Goal: Navigation & Orientation: Understand site structure

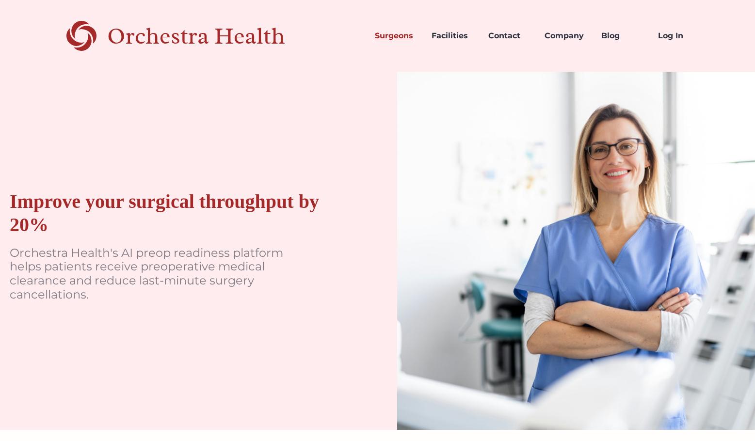
click at [391, 37] on link "Surgeons" at bounding box center [395, 35] width 57 height 33
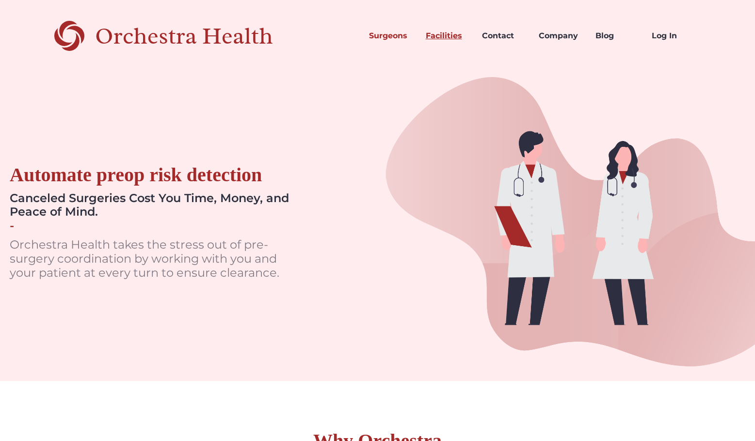
click at [437, 35] on link "Facilities" at bounding box center [446, 35] width 57 height 33
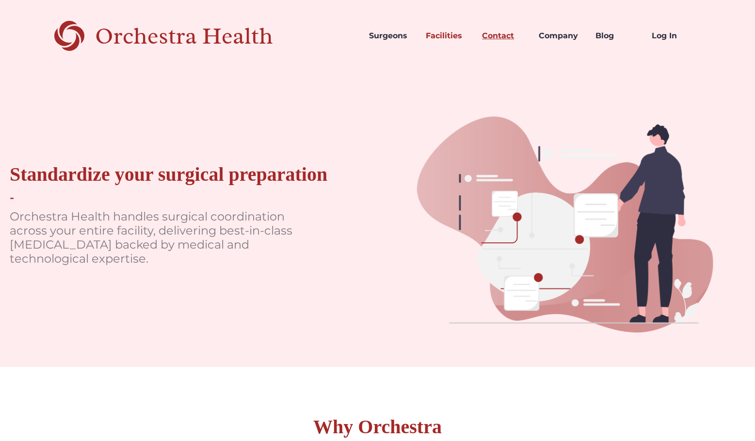
click at [495, 33] on link "Contact" at bounding box center [502, 35] width 57 height 33
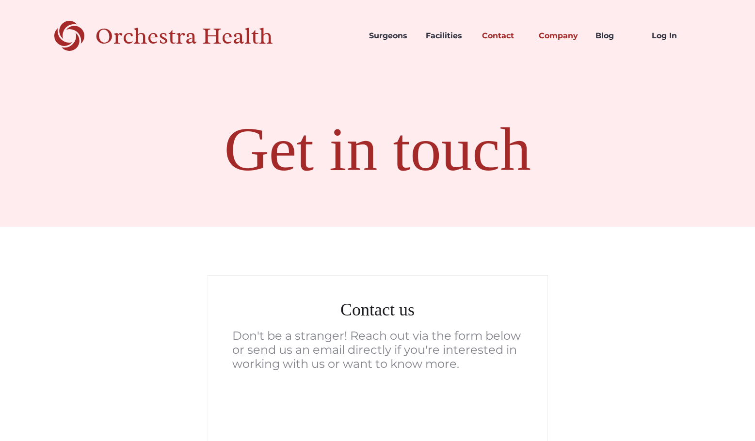
click at [544, 33] on link "Company" at bounding box center [559, 35] width 57 height 33
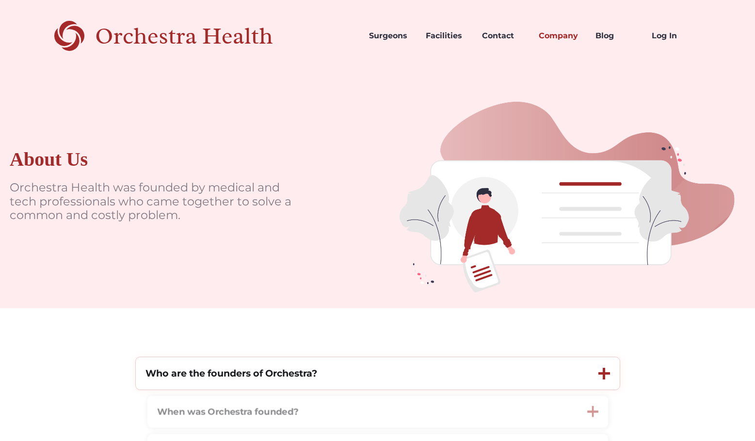
click at [599, 375] on div at bounding box center [604, 374] width 12 height 12
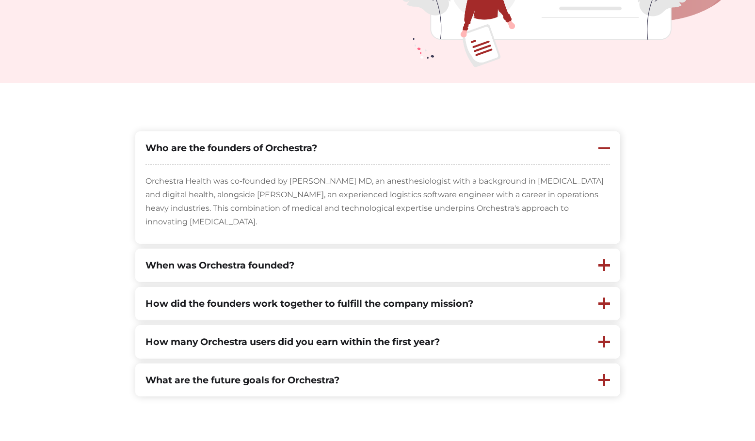
scroll to position [235, 0]
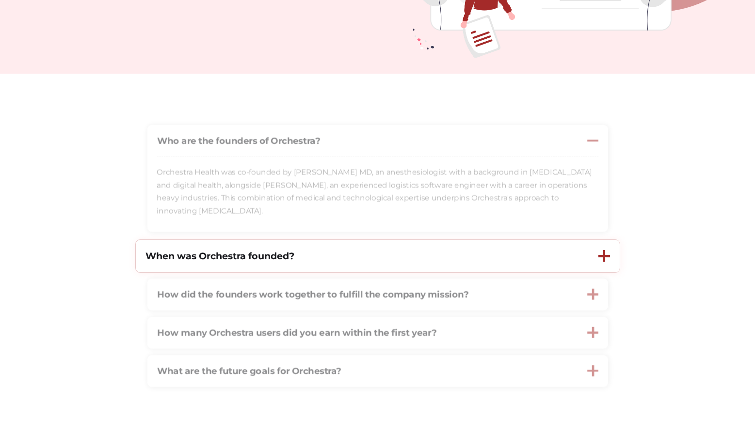
click at [575, 257] on div "When was Orchestra founded?" at bounding box center [362, 256] width 453 height 32
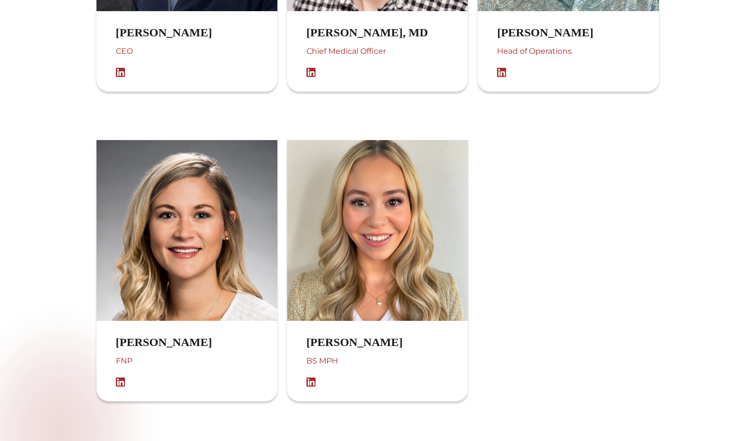
scroll to position [905, 0]
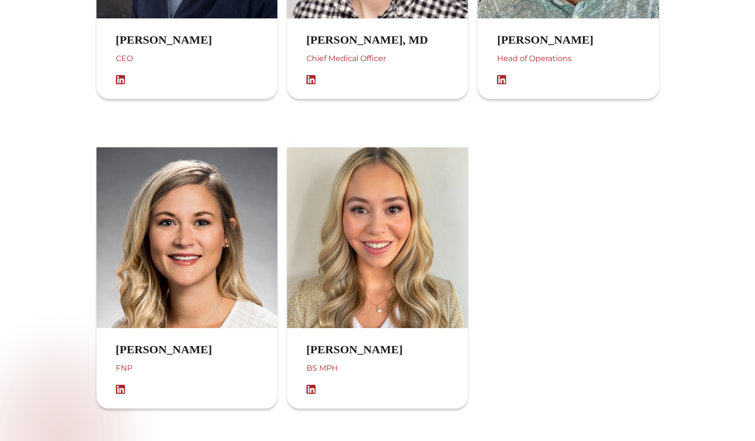
click at [334, 368] on div "BS MPH" at bounding box center [364, 373] width 116 height 23
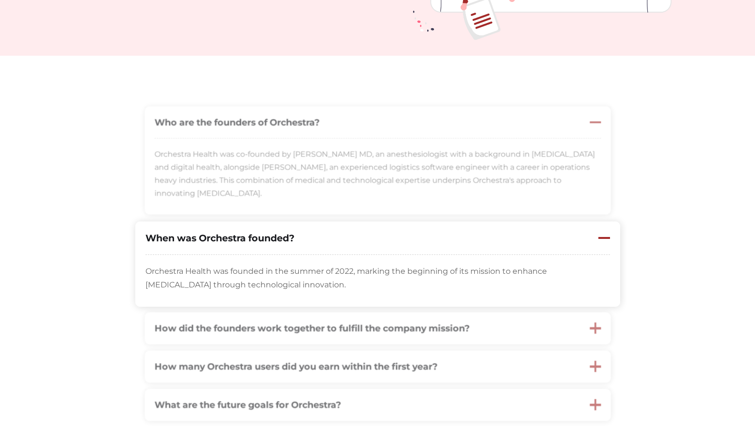
scroll to position [0, 0]
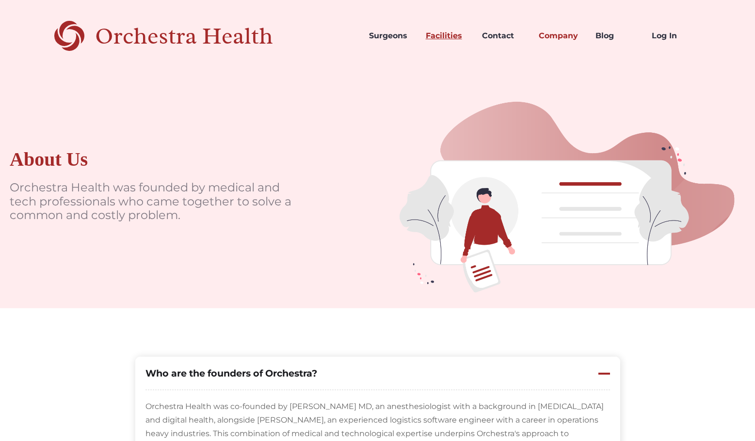
click at [446, 35] on link "Facilities" at bounding box center [446, 35] width 57 height 33
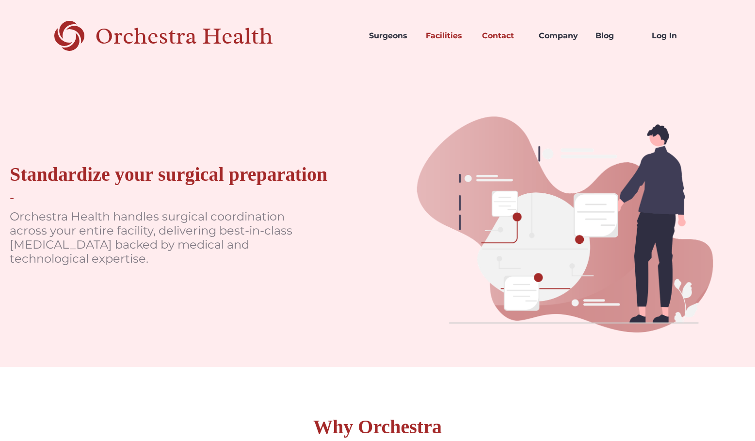
click at [503, 34] on link "Contact" at bounding box center [502, 35] width 57 height 33
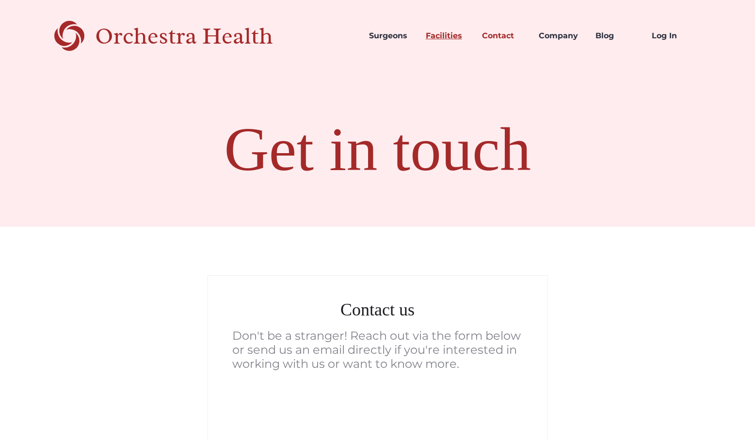
click at [435, 32] on link "Facilities" at bounding box center [446, 35] width 57 height 33
